Goal: Task Accomplishment & Management: Manage account settings

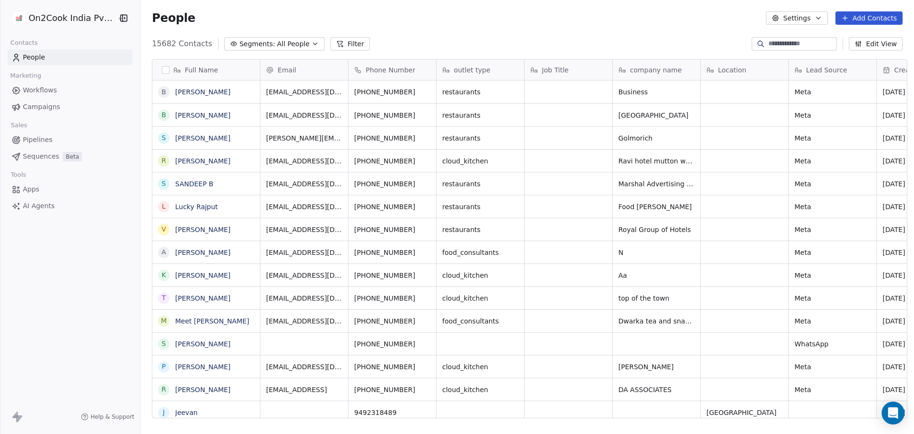
scroll to position [374, 770]
click at [80, 18] on html "On2Cook India Pvt. Ltd. Contacts People Marketing Workflows Campaigns Sales Pip…" at bounding box center [457, 217] width 914 height 434
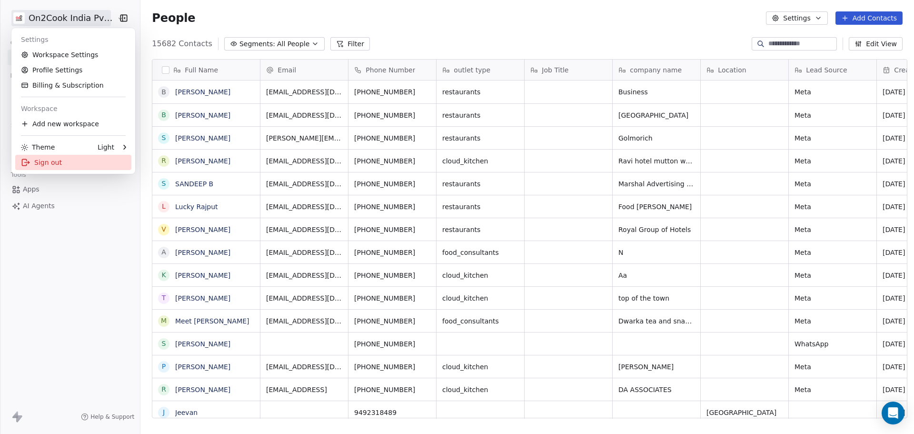
click at [70, 163] on div "Sign out" at bounding box center [73, 162] width 116 height 15
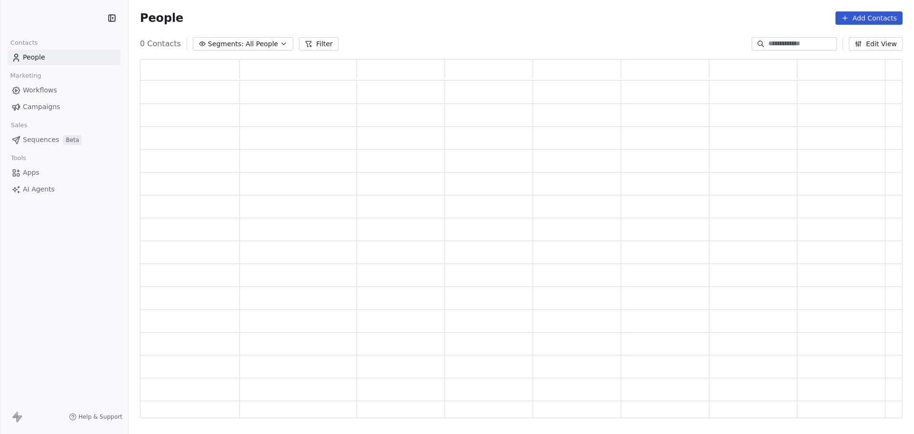
scroll to position [351, 755]
